Goal: Information Seeking & Learning: Compare options

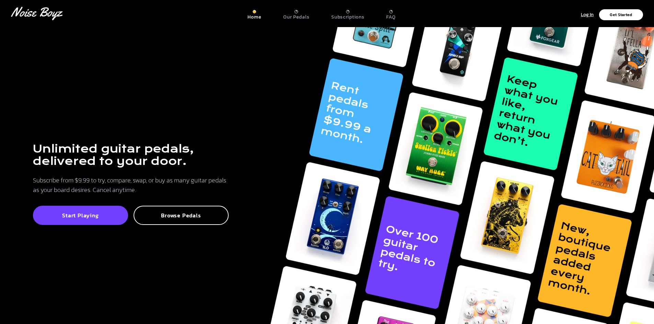
click at [291, 13] on div "Our Pedals" at bounding box center [296, 15] width 26 height 10
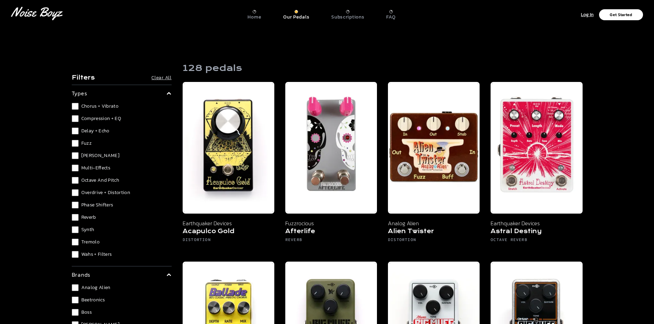
click at [345, 11] on div "Subscriptions" at bounding box center [347, 15] width 33 height 10
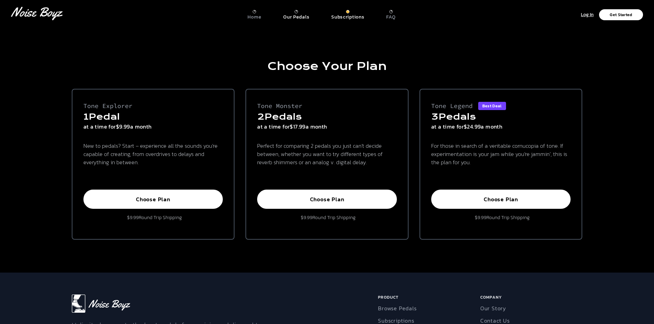
click at [298, 14] on p "Our Pedals" at bounding box center [296, 17] width 26 height 6
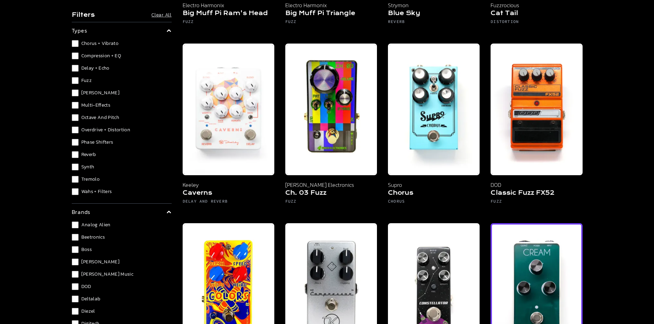
scroll to position [583, 0]
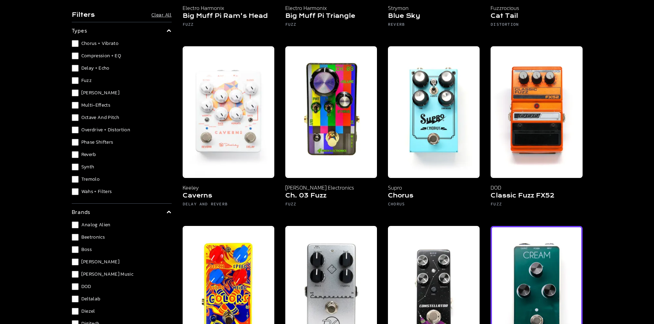
click at [542, 278] on img at bounding box center [536, 292] width 92 height 132
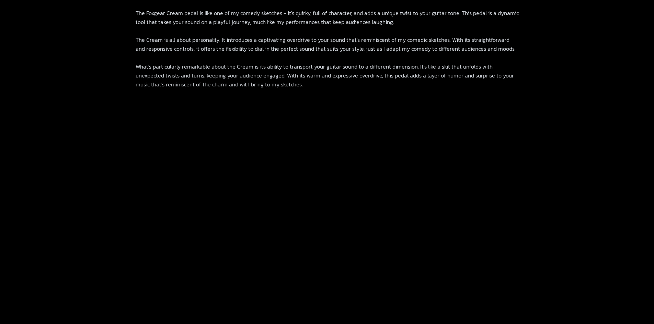
scroll to position [446, 0]
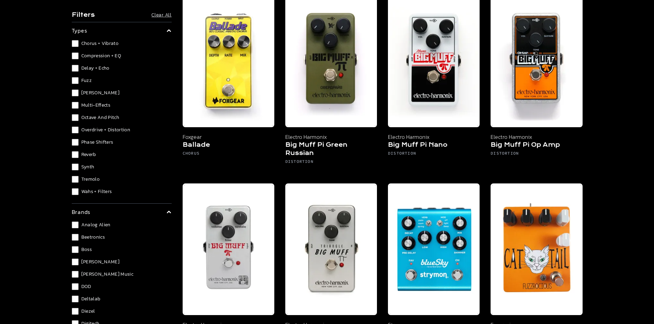
scroll to position [377, 0]
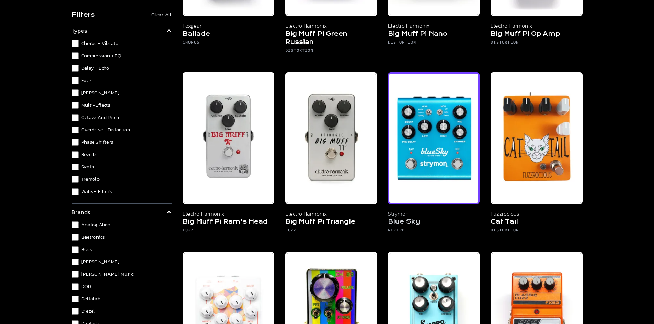
click at [406, 147] on img at bounding box center [434, 138] width 92 height 132
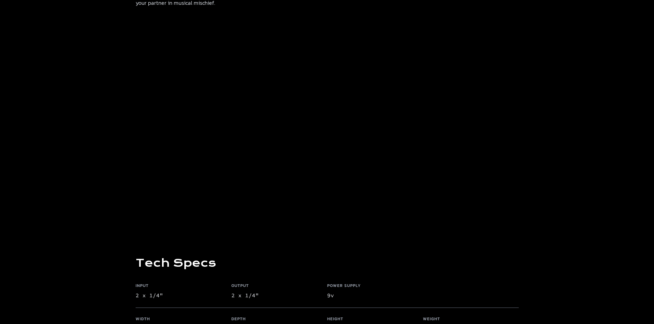
scroll to position [583, 0]
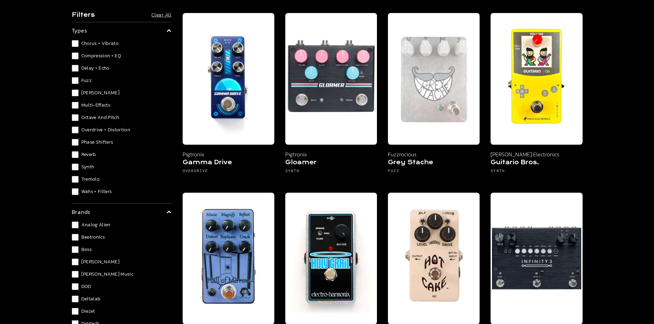
scroll to position [2058, 0]
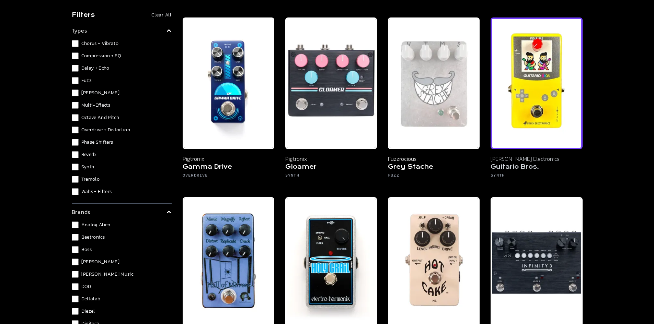
click at [536, 103] on img at bounding box center [536, 83] width 92 height 132
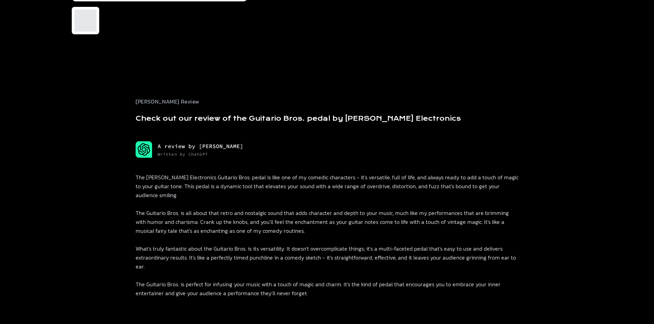
scroll to position [240, 0]
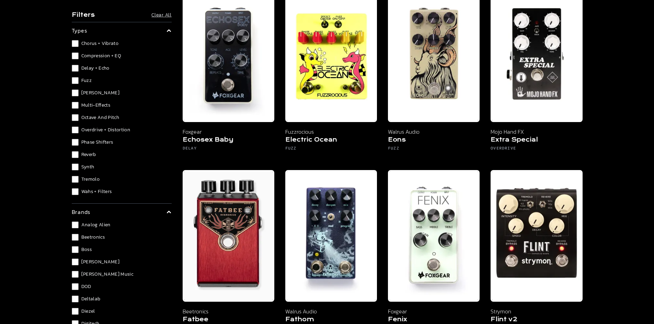
scroll to position [1544, 0]
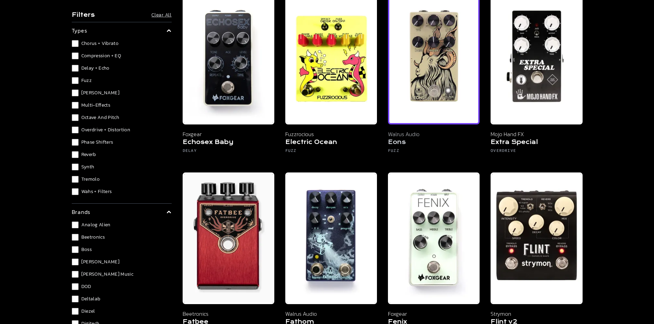
click at [434, 82] on img at bounding box center [434, 59] width 92 height 132
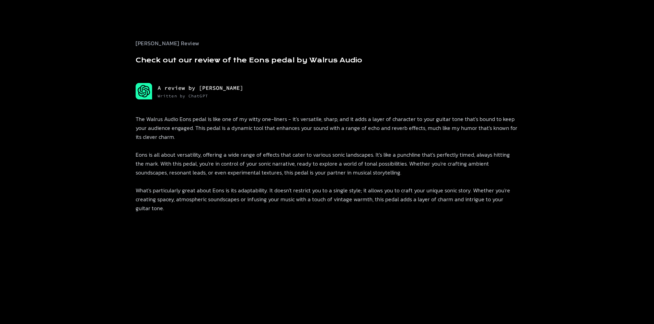
scroll to position [276, 0]
